Goal: Transaction & Acquisition: Purchase product/service

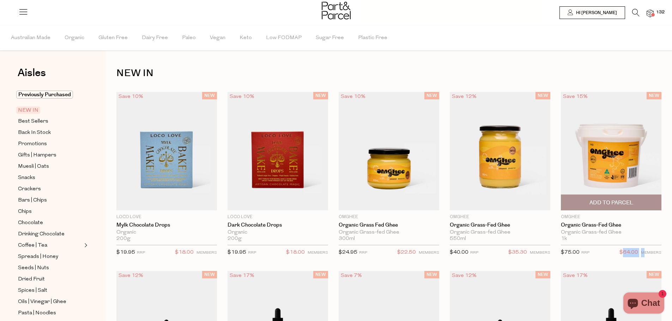
drag, startPoint x: 621, startPoint y: 255, endPoint x: 645, endPoint y: 251, distance: 24.4
click at [645, 251] on p "$64.00 MEMBERS" at bounding box center [640, 254] width 42 height 13
click at [632, 205] on span "Add To Parcel" at bounding box center [611, 202] width 44 height 7
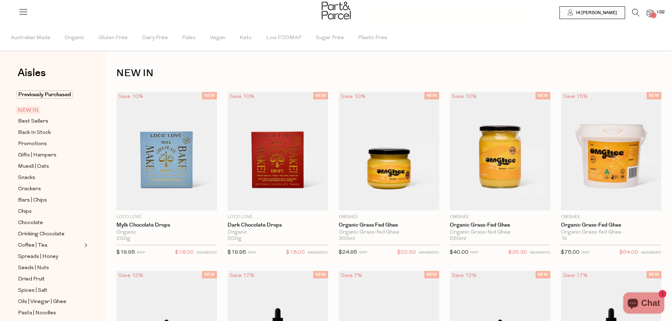
click at [654, 11] on div at bounding box center [336, 11] width 672 height 23
click at [652, 14] on span at bounding box center [653, 15] width 4 height 4
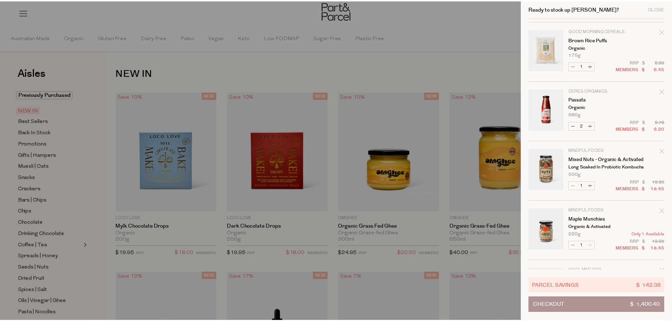
scroll to position [7003, 0]
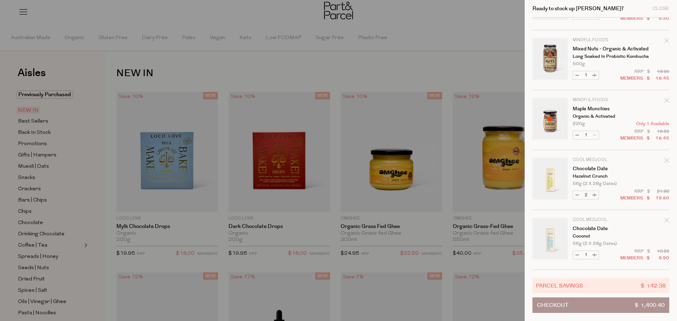
click at [91, 203] on div at bounding box center [338, 160] width 677 height 321
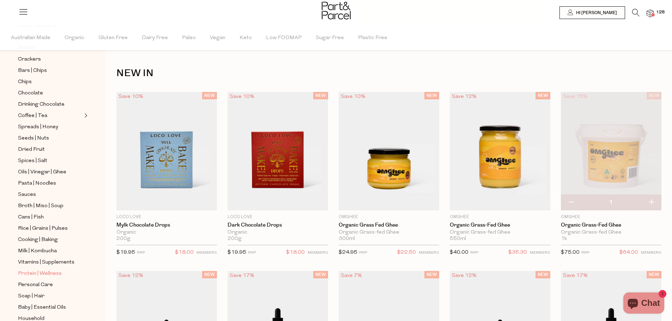
scroll to position [176, 0]
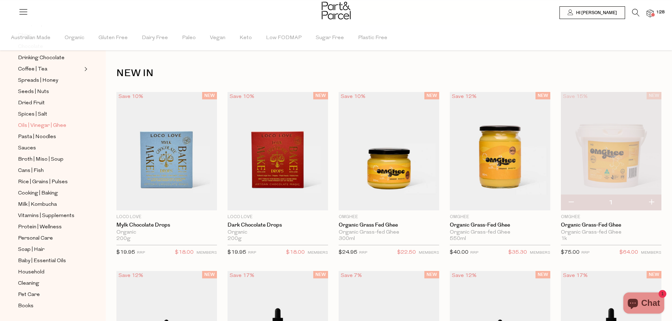
click at [53, 122] on span "Oils | Vinegar | Ghee" at bounding box center [42, 126] width 48 height 8
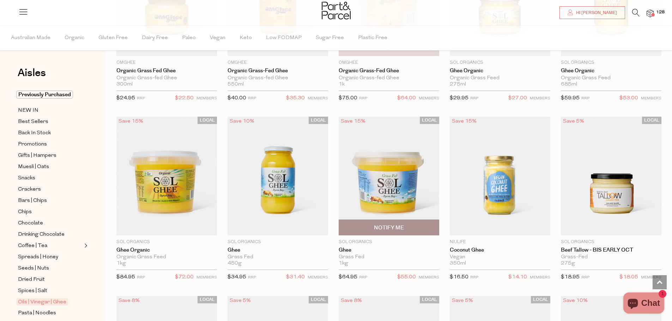
scroll to position [870, 0]
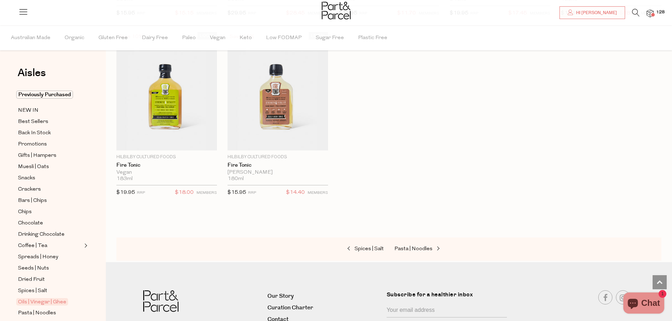
scroll to position [1892, 0]
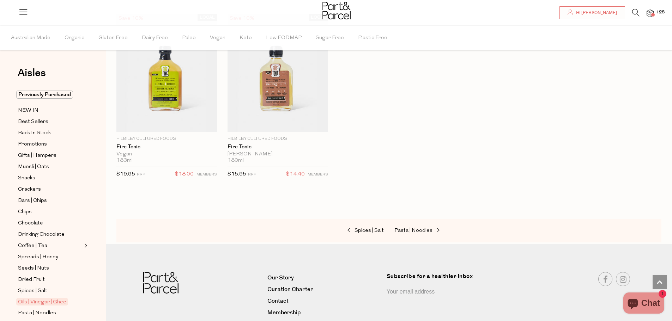
click at [659, 16] on div at bounding box center [336, 11] width 672 height 23
click at [659, 13] on span "128" at bounding box center [660, 12] width 12 height 6
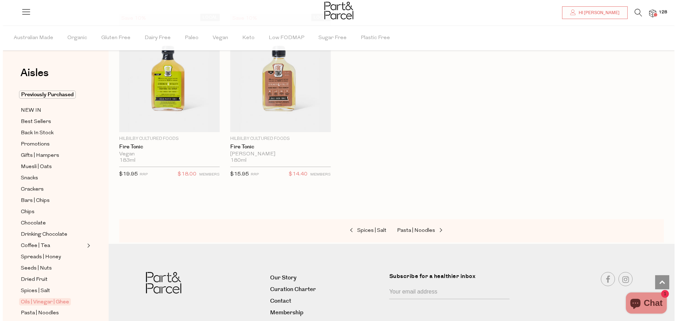
scroll to position [1905, 0]
